Goal: Task Accomplishment & Management: Manage account settings

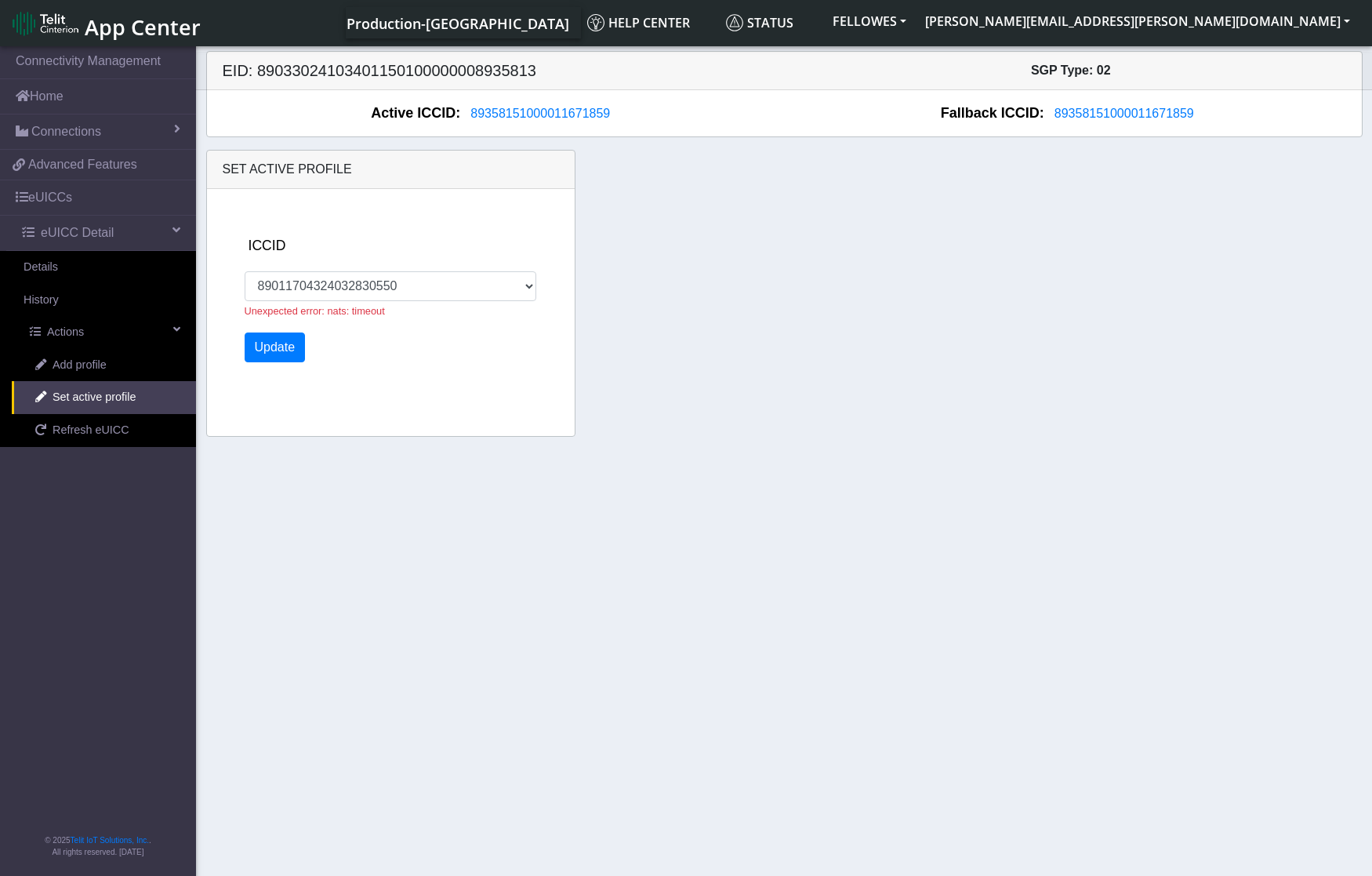
click at [389, 497] on section "Connectivity Management Home Connections List Map e77cbff09d104978f448318fc68bc…" at bounding box center [686, 462] width 1372 height 839
click at [434, 70] on h5 "EID: 89033024103401150100000008935813" at bounding box center [498, 70] width 574 height 19
copy h5 "89033024103401150100000008935813"
click at [112, 131] on link "Connections" at bounding box center [98, 131] width 196 height 34
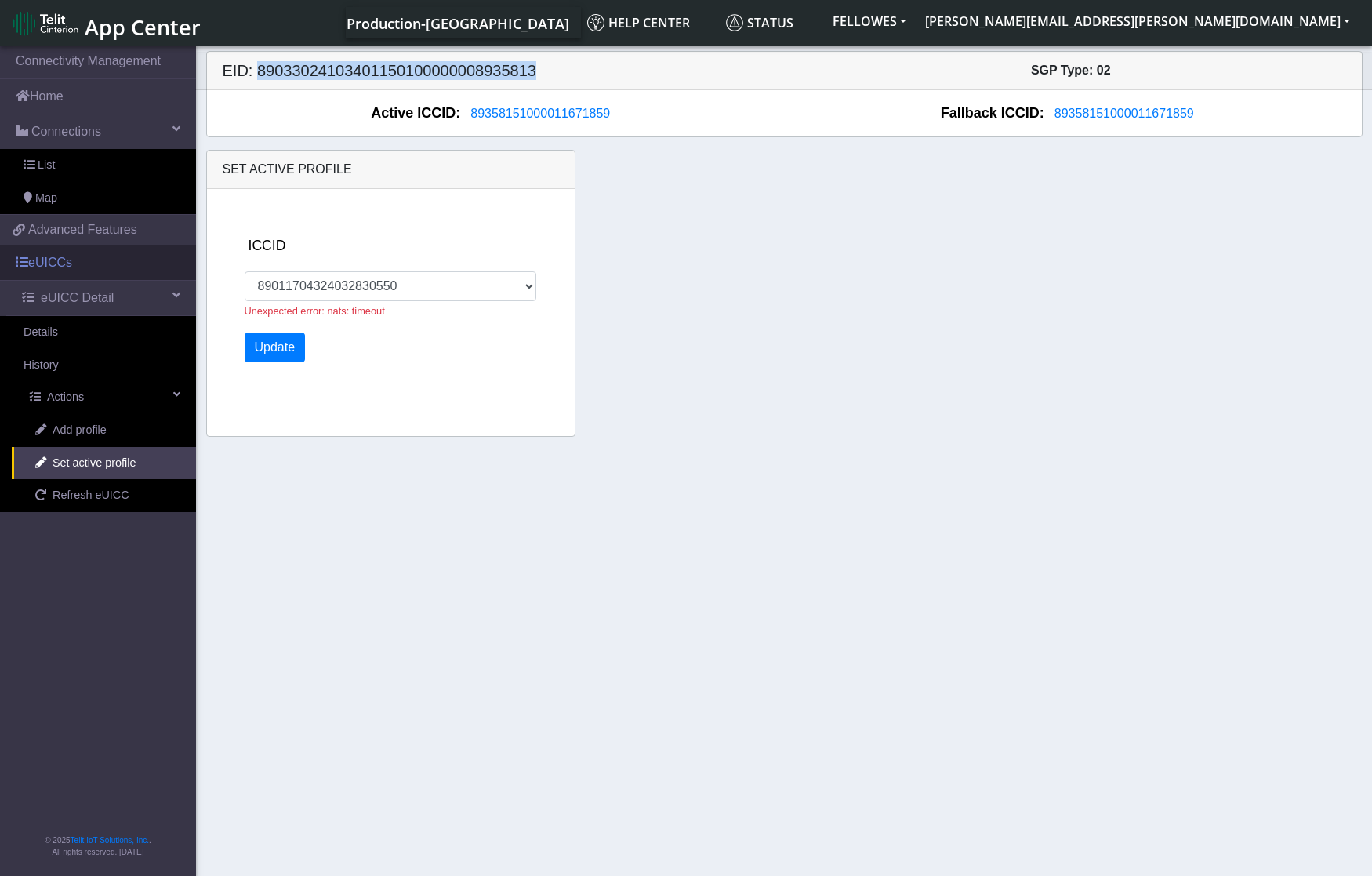
click at [68, 263] on link "eUICCs" at bounding box center [98, 262] width 196 height 34
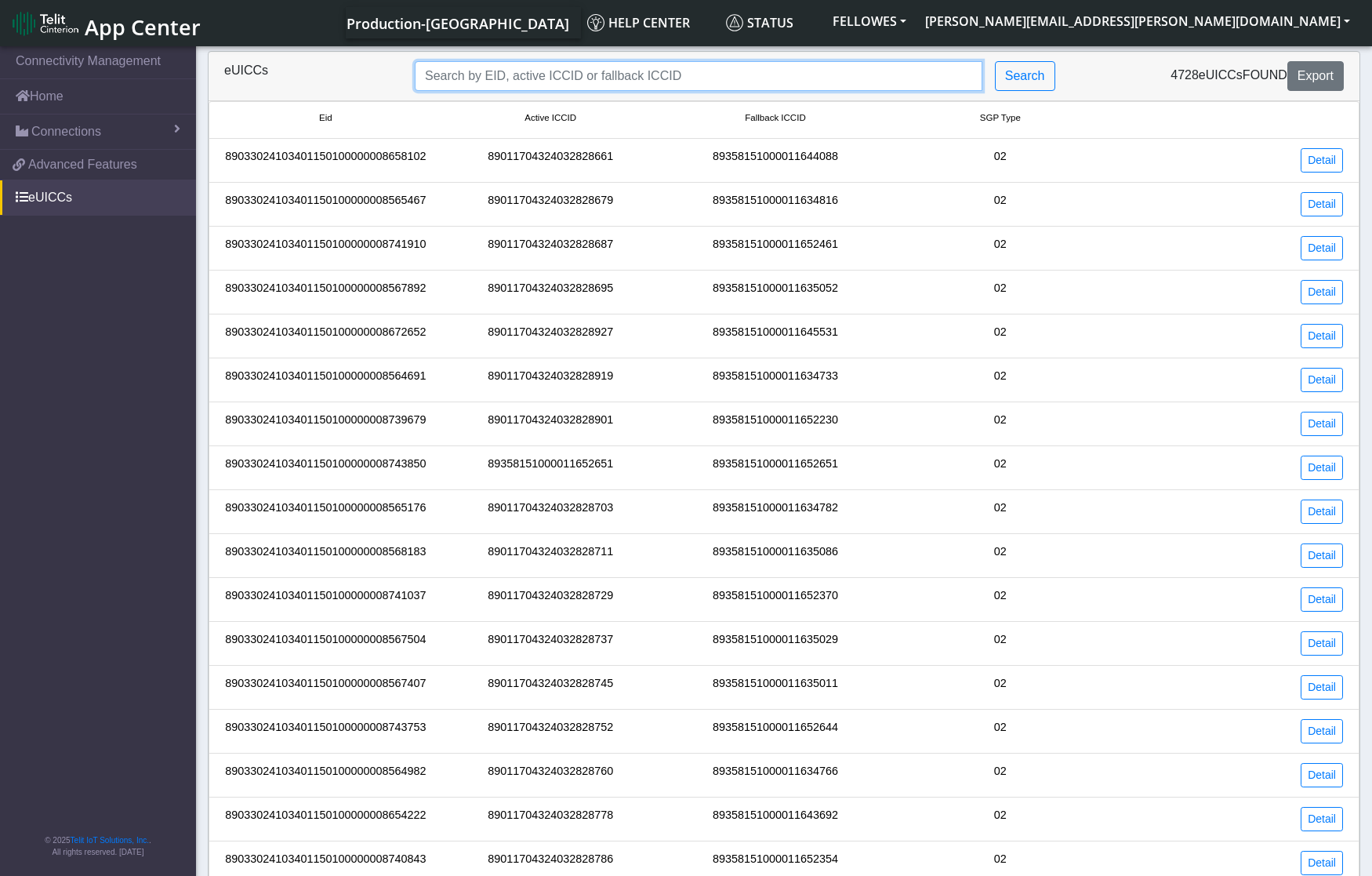
click at [501, 71] on input "Search..." at bounding box center [698, 76] width 568 height 30
paste input "89033024103401150100000008935813"
type input "89033024103401150100000008935813"
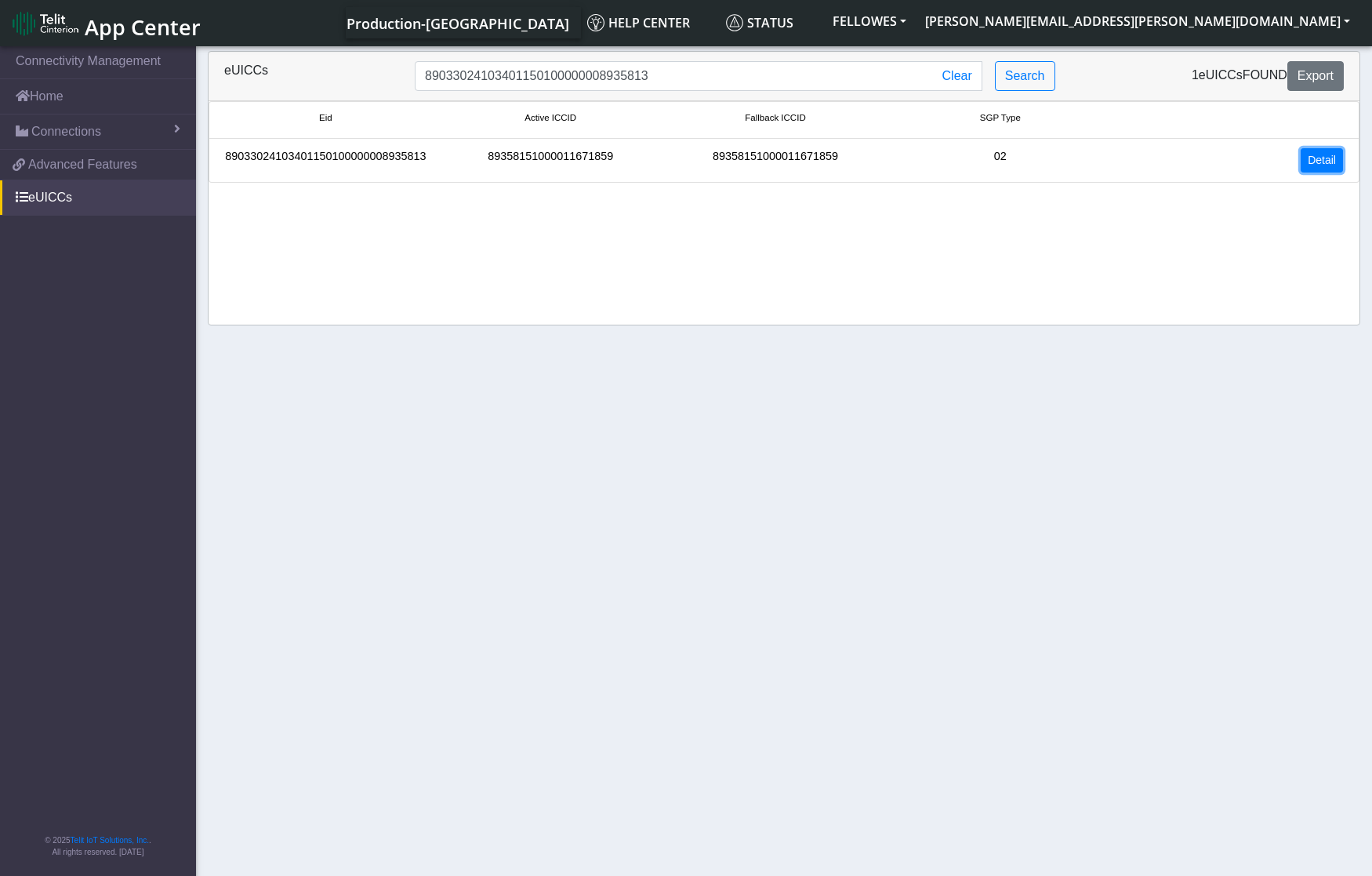
click at [1328, 163] on link "Detail" at bounding box center [1321, 161] width 42 height 24
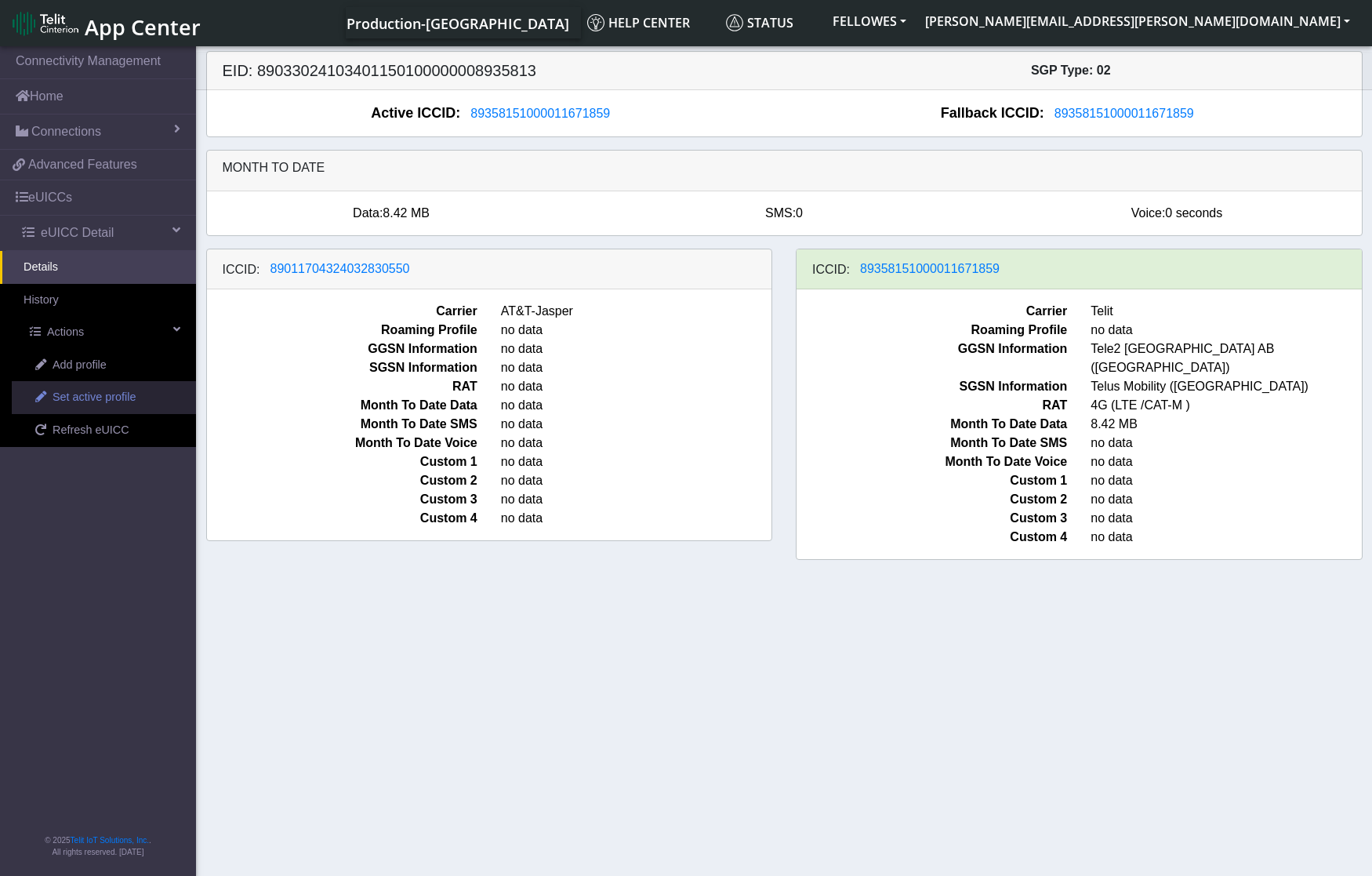
click at [111, 402] on span "Set active profile" at bounding box center [94, 397] width 83 height 17
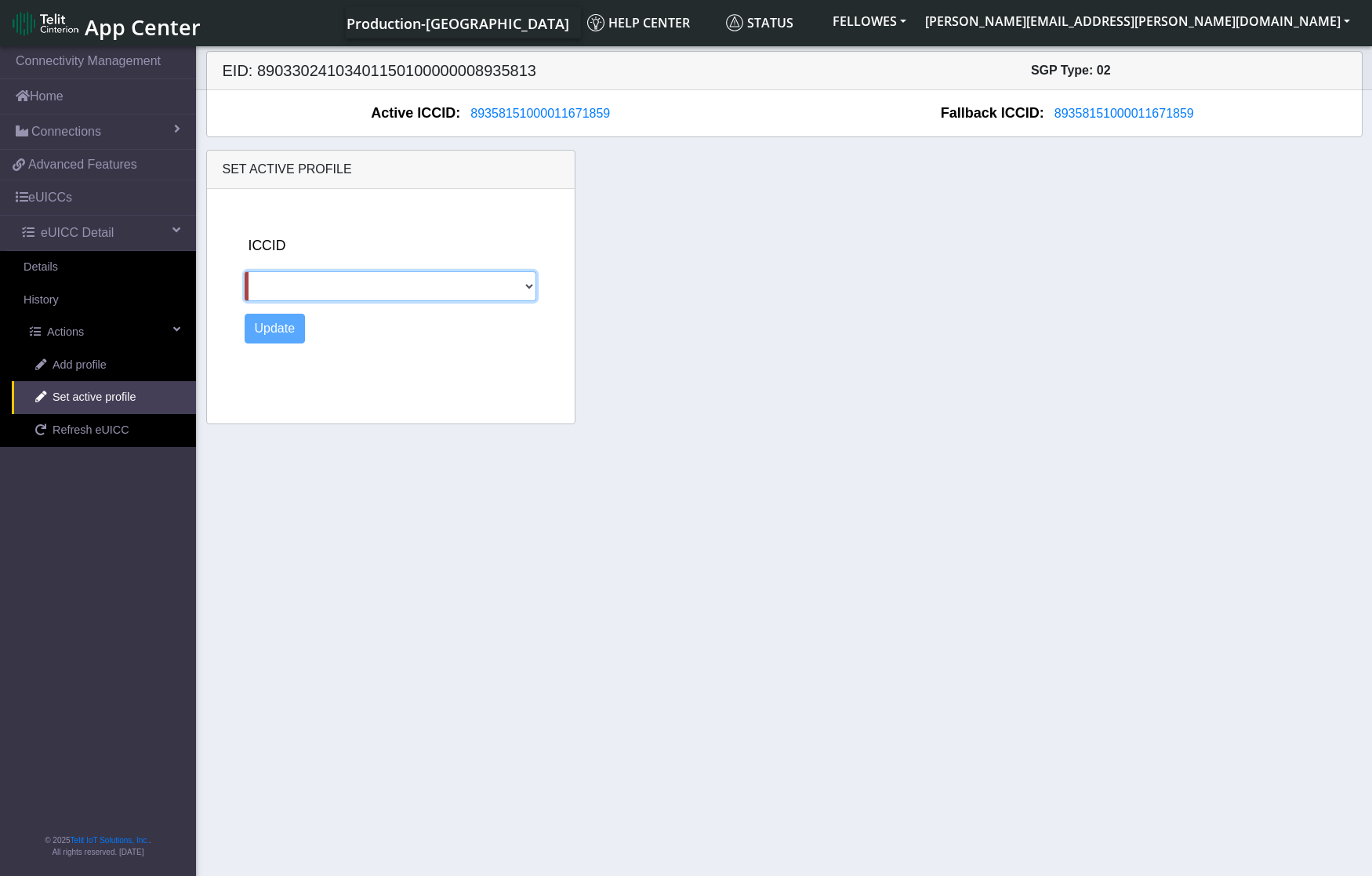
click at [381, 278] on select "89011704324032830550" at bounding box center [390, 286] width 292 height 30
select select "89011704324032830550"
click at [244, 271] on select "89011704324032830550" at bounding box center [390, 286] width 292 height 30
click at [270, 328] on button "Update" at bounding box center [275, 328] width 61 height 30
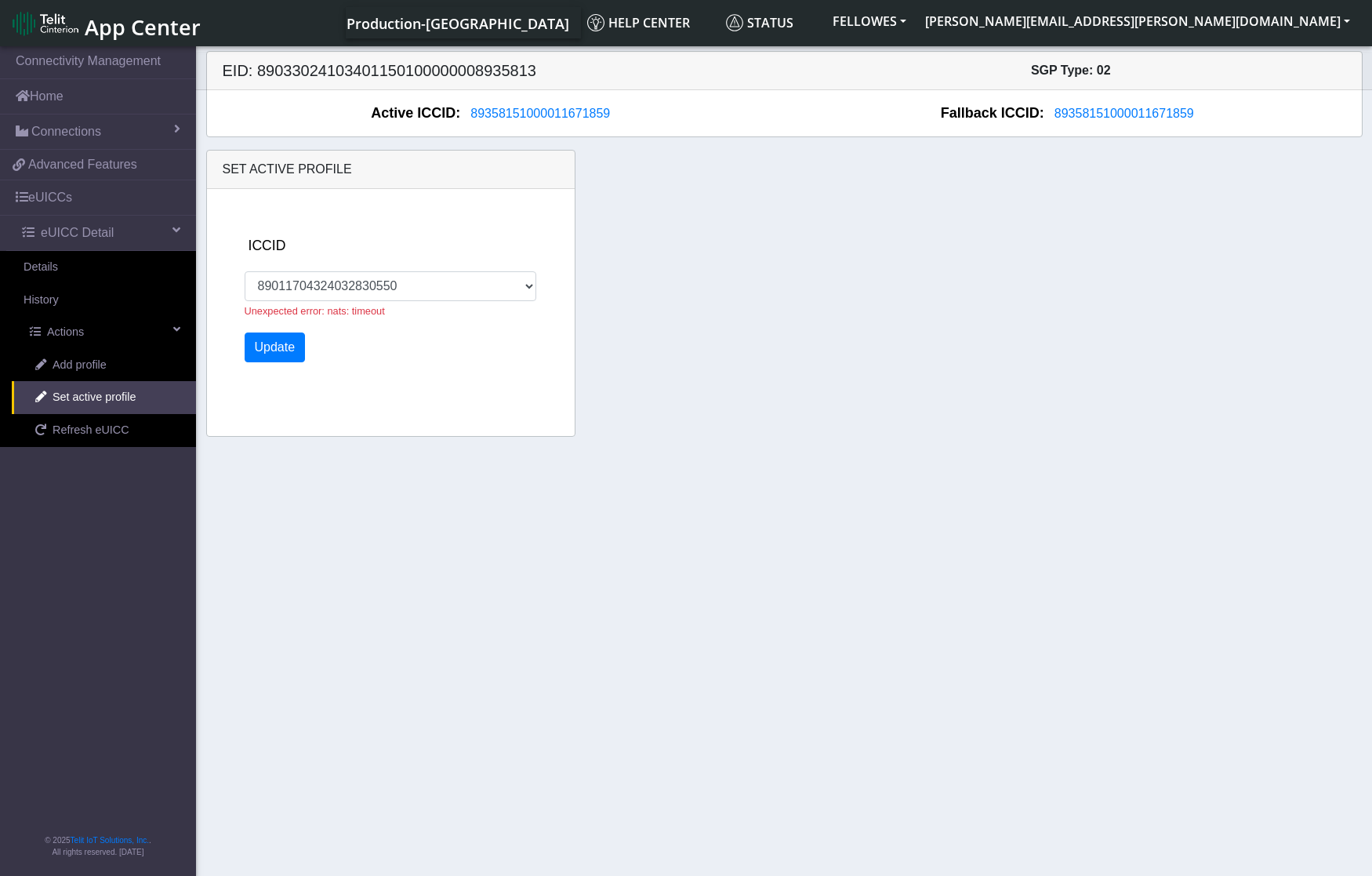
click at [788, 474] on section "Connectivity Management Home Connections List Map e77cbff09d104978f448318fc68bc…" at bounding box center [686, 462] width 1372 height 839
click at [794, 422] on div "Set active profile ICCID [TECHNICAL_ID] Unexpected error: nats: timeout Update" at bounding box center [785, 293] width 1180 height 287
click at [1233, 28] on button "[PERSON_NAME][EMAIL_ADDRESS][PERSON_NAME][DOMAIN_NAME]" at bounding box center [1137, 21] width 444 height 29
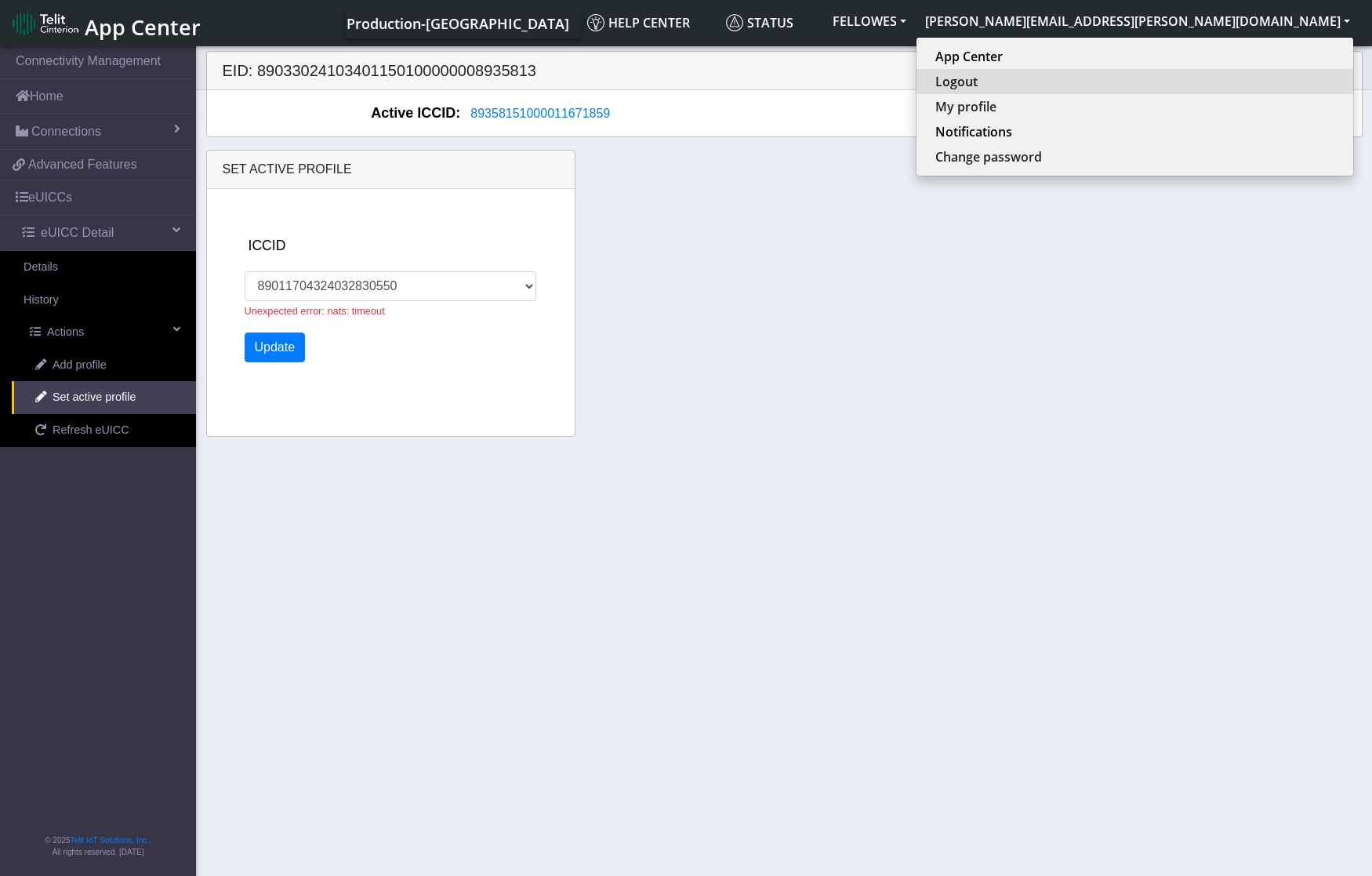
click at [1218, 81] on button "Logout" at bounding box center [1135, 81] width 437 height 25
